Goal: Task Accomplishment & Management: Use online tool/utility

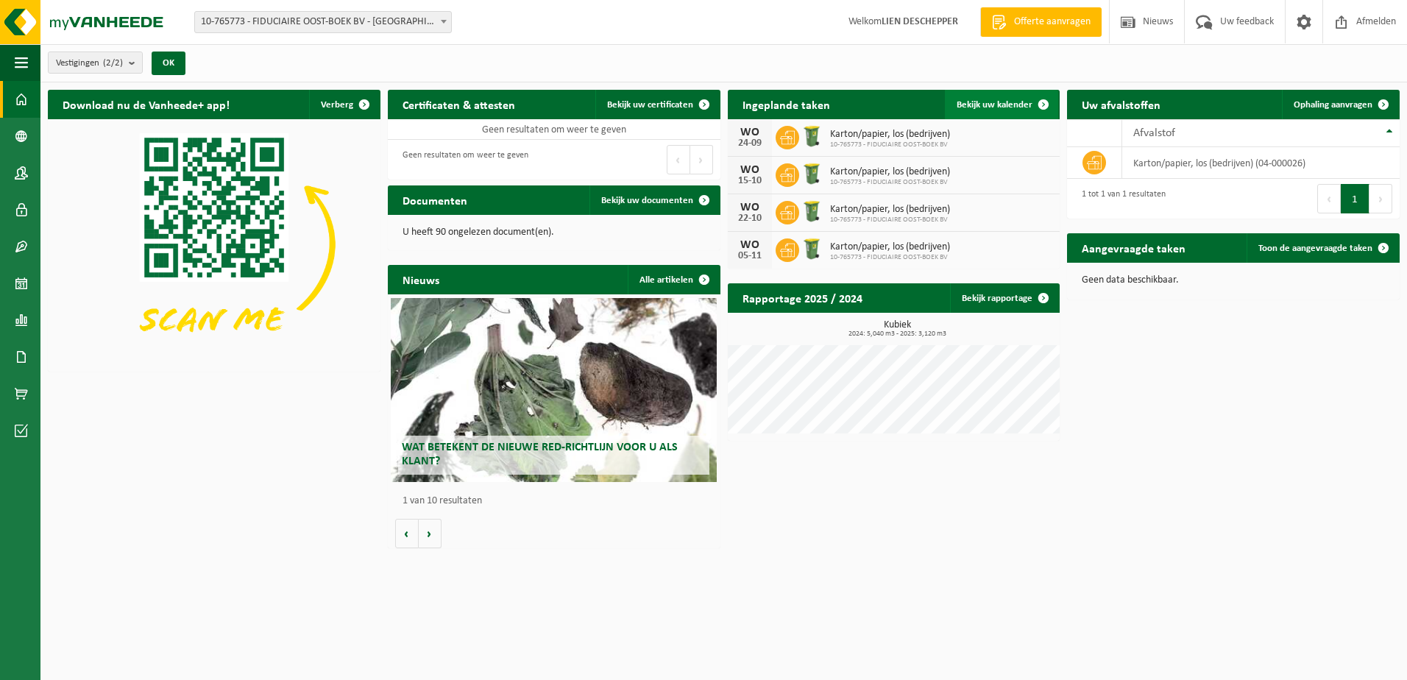
click at [1014, 96] on link "Bekijk uw kalender" at bounding box center [1001, 104] width 113 height 29
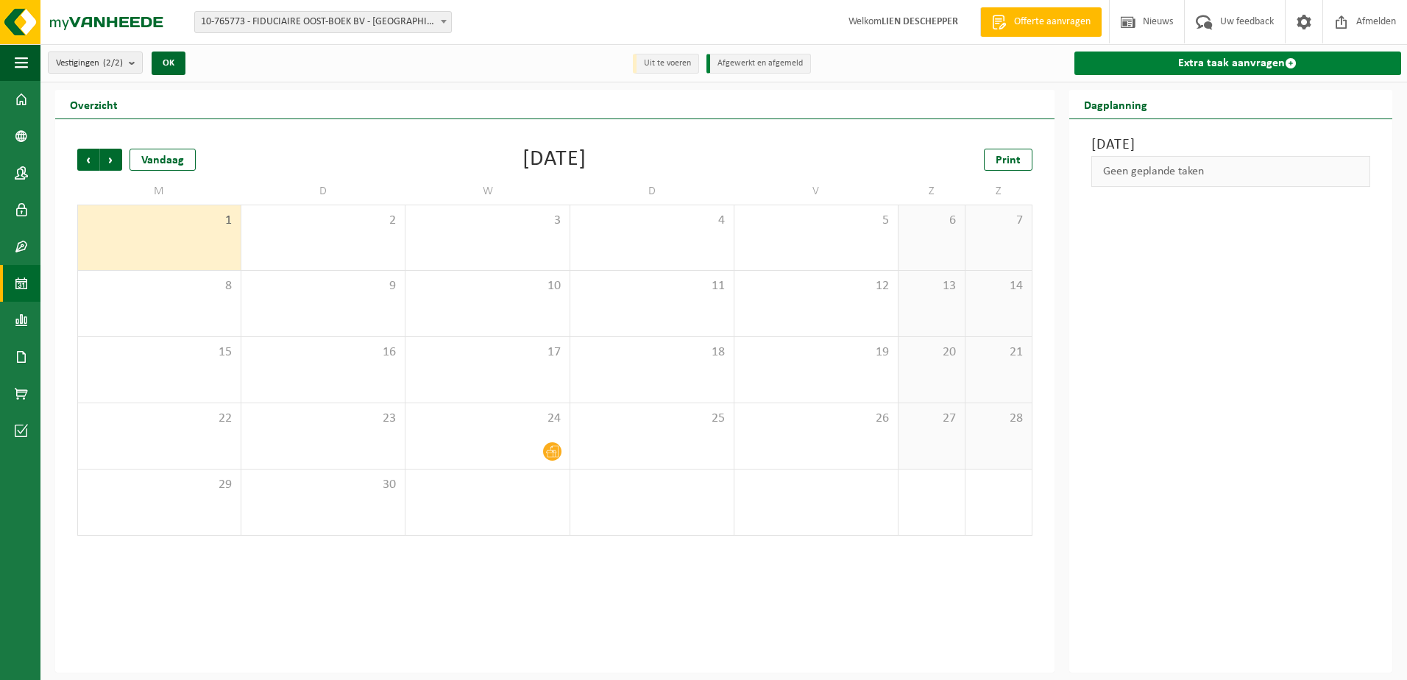
click at [1179, 64] on link "Extra taak aanvragen" at bounding box center [1238, 64] width 327 height 24
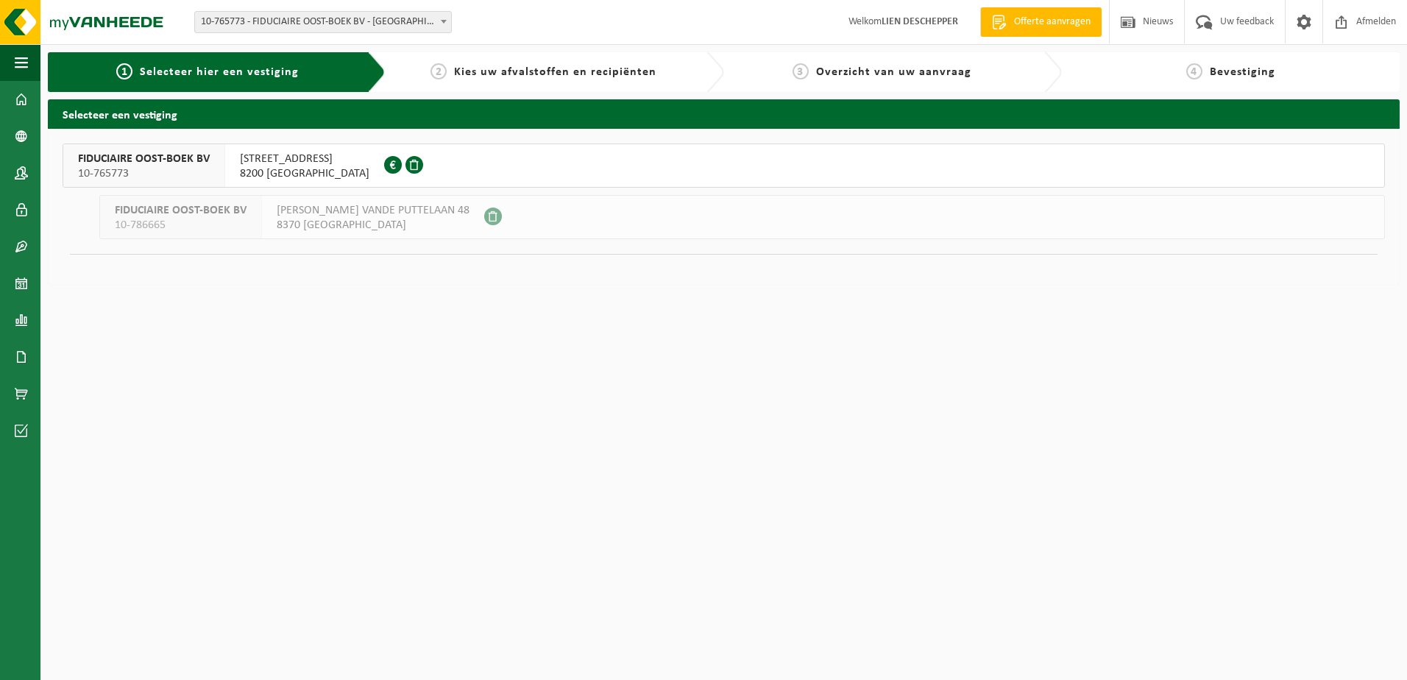
click at [323, 161] on span "[STREET_ADDRESS]" at bounding box center [305, 159] width 130 height 15
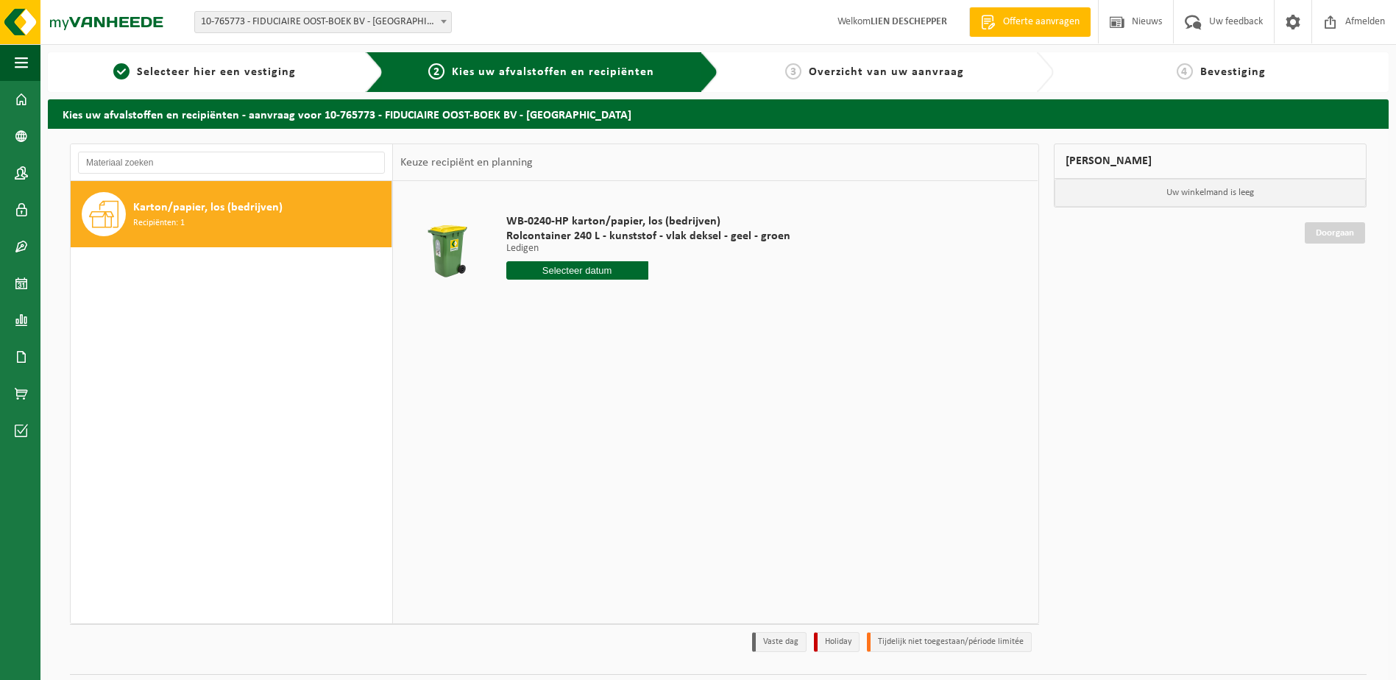
click at [575, 263] on input "text" at bounding box center [577, 270] width 142 height 18
click at [746, 294] on div "WB-0240-HP karton/papier, los (bedrijven) Rolcontainer 240 L - kunststof - vlak…" at bounding box center [648, 250] width 299 height 102
